Goal: Check status: Check status

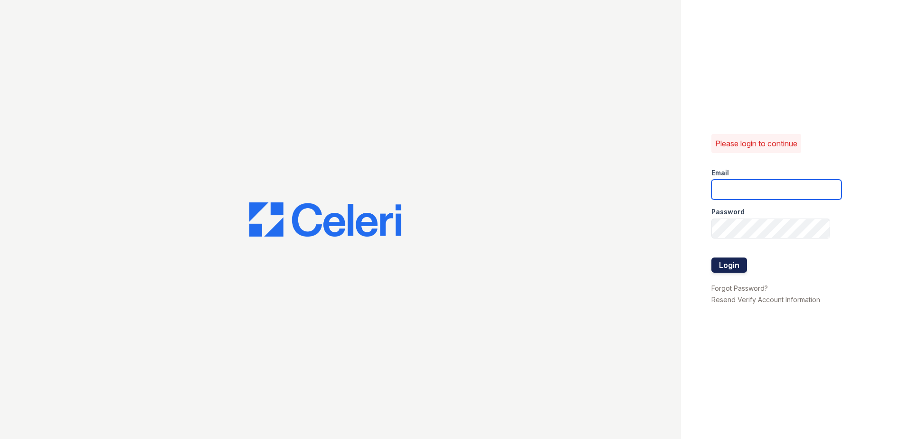
type input "Rporras@trinity-pm.com"
click at [735, 269] on button "Login" at bounding box center [730, 265] width 36 height 15
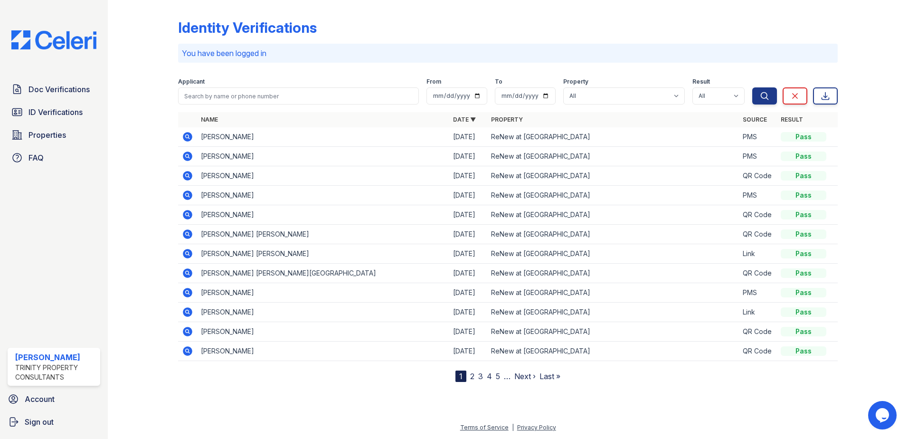
click at [473, 376] on link "2" at bounding box center [472, 377] width 4 height 10
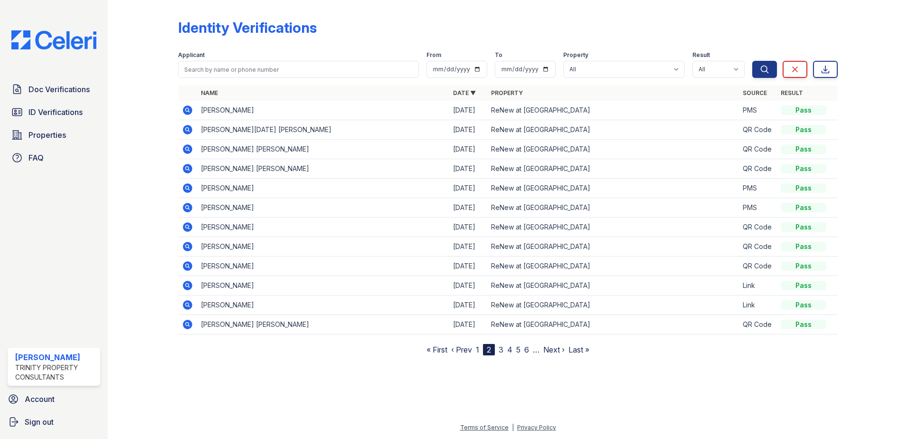
click at [187, 226] on icon at bounding box center [187, 226] width 2 height 2
click at [188, 169] on icon at bounding box center [187, 168] width 2 height 2
click at [49, 108] on span "ID Verifications" at bounding box center [56, 111] width 54 height 11
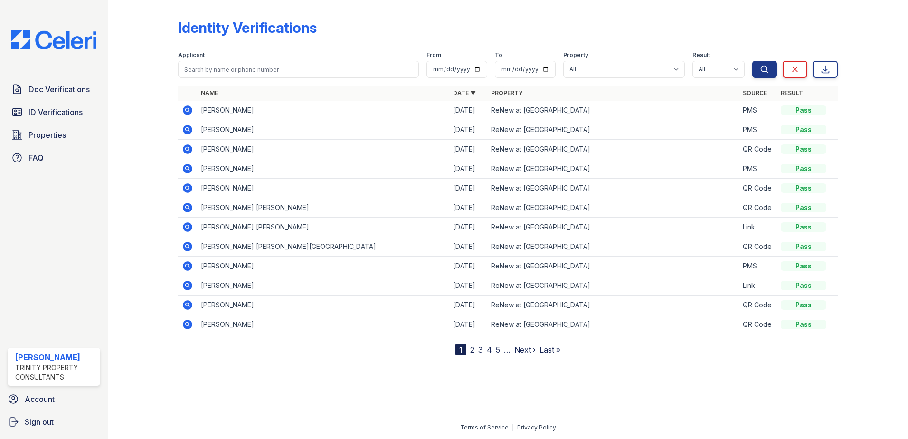
click at [188, 151] on icon at bounding box center [188, 149] width 10 height 10
